Goal: Communication & Community: Answer question/provide support

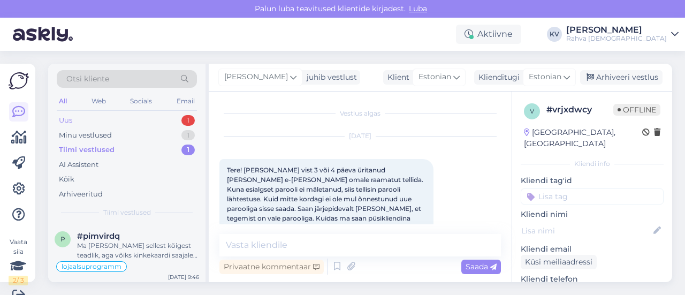
scroll to position [300, 0]
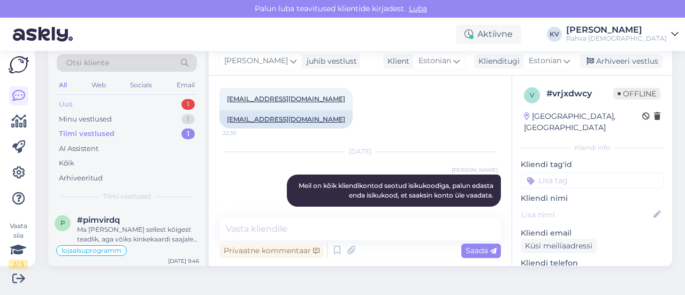
click at [107, 103] on div "Uus 1" at bounding box center [127, 104] width 140 height 15
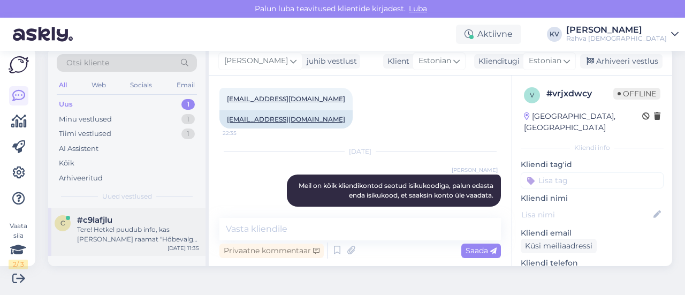
click at [131, 220] on div "#c9lafjlu" at bounding box center [138, 220] width 122 height 10
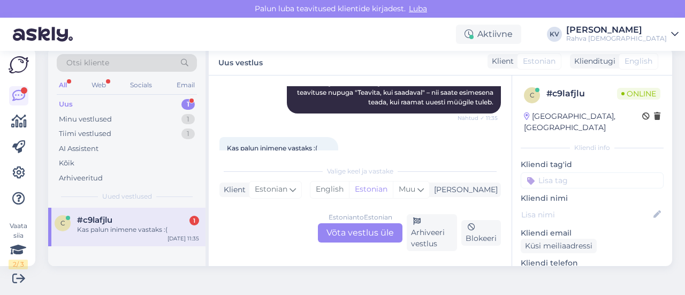
scroll to position [251, 0]
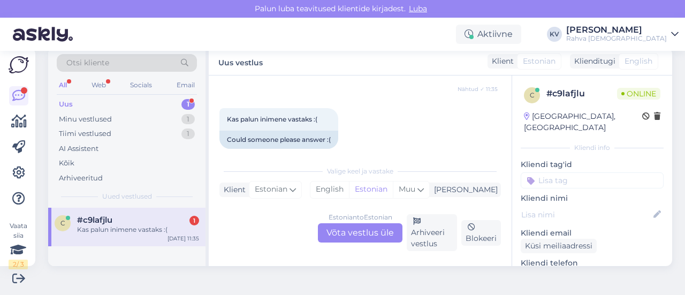
click at [355, 232] on div "Estonian to Estonian Võta vestlus üle" at bounding box center [360, 232] width 85 height 19
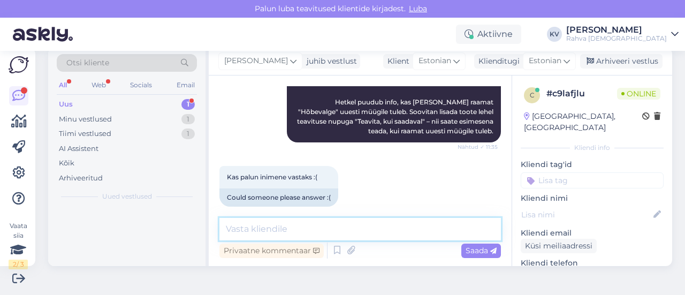
click at [314, 226] on textarea at bounding box center [360, 229] width 282 height 22
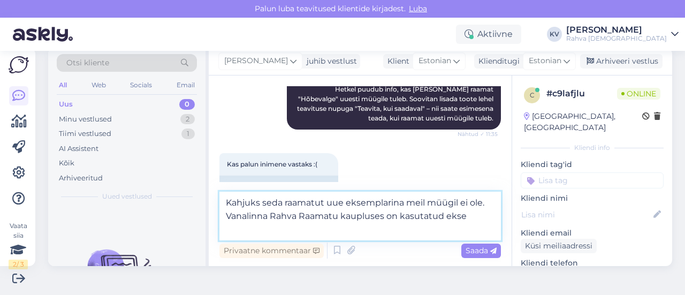
scroll to position [219, 0]
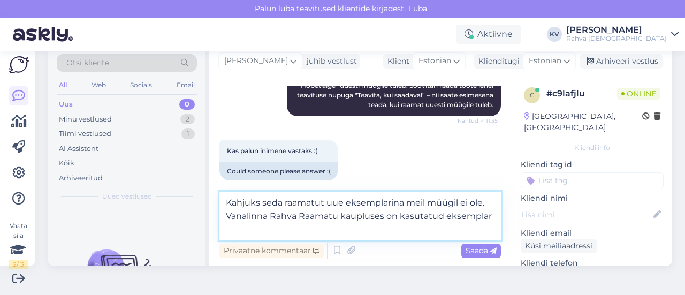
paste textarea "[URL][DOMAIN_NAME]"
type textarea "Kahjuks seda raamatut uue eksemplarina meil müügil ei ole. Vanalinna Rahva Raam…"
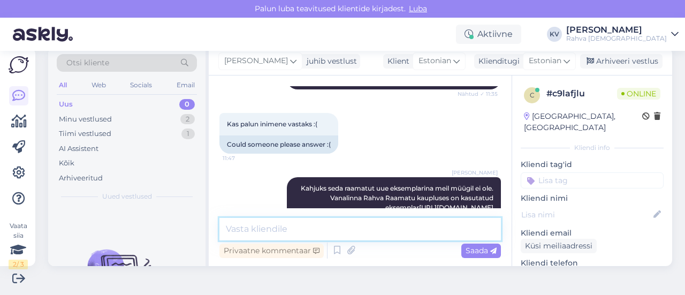
scroll to position [278, 0]
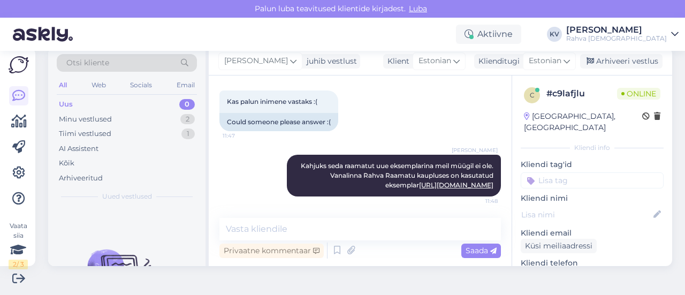
click at [580, 172] on input at bounding box center [592, 180] width 143 height 16
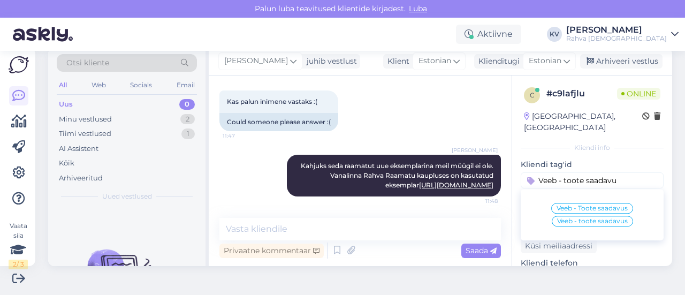
type input "Veeb - toote saadavus"
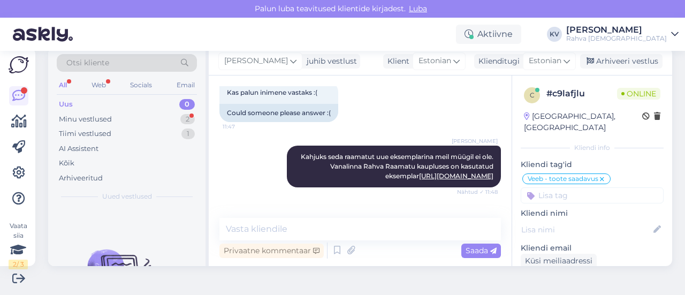
scroll to position [324, 0]
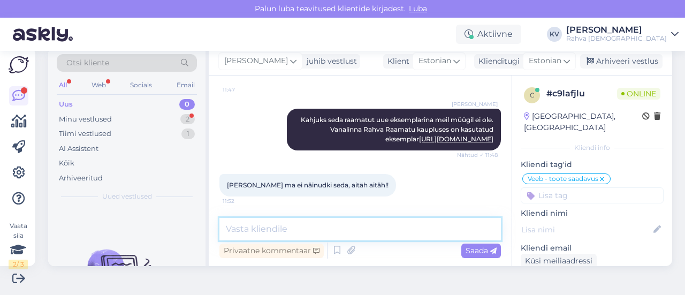
click at [330, 233] on textarea at bounding box center [360, 229] width 282 height 22
type textarea "Palun :)"
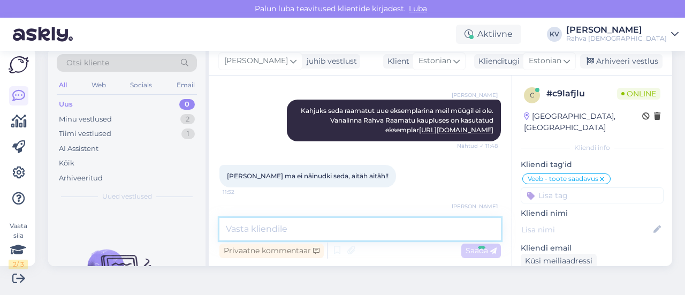
scroll to position [370, 0]
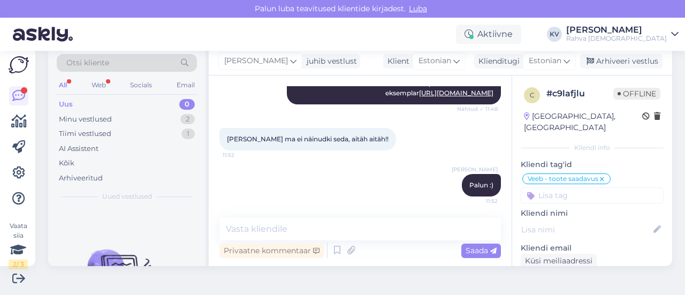
click at [618, 71] on div "[PERSON_NAME] juhib vestlust Klient [DEMOGRAPHIC_DATA] Klienditugi [DEMOGRAPHIC…" at bounding box center [441, 62] width 464 height 28
click at [618, 65] on div "Arhiveeri vestlus" at bounding box center [621, 61] width 82 height 14
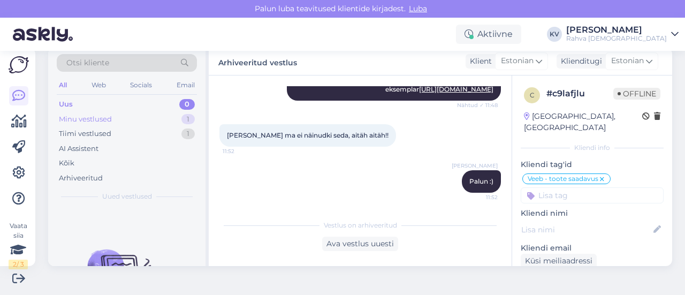
click at [140, 120] on div "Minu vestlused 1" at bounding box center [127, 119] width 140 height 15
